Goal: Navigation & Orientation: Find specific page/section

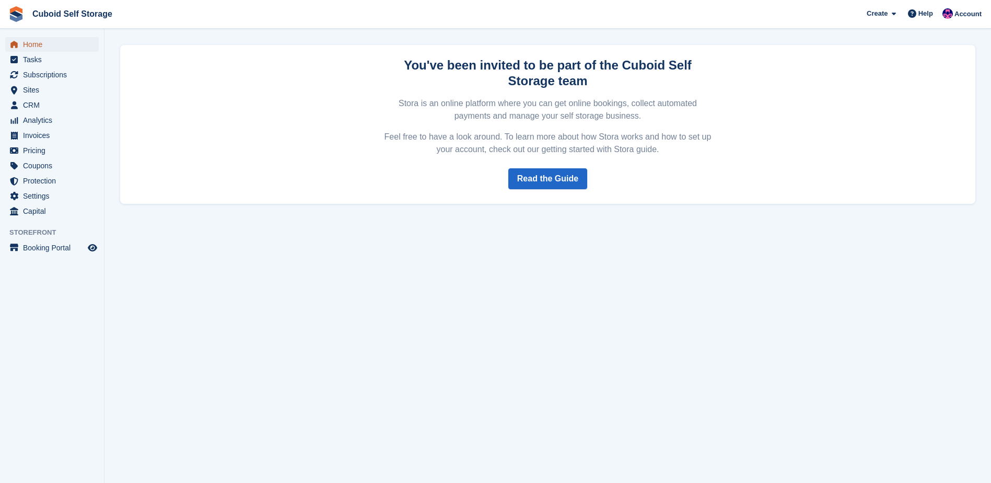
click at [62, 47] on span "Home" at bounding box center [54, 44] width 63 height 15
